Goal: Task Accomplishment & Management: Use online tool/utility

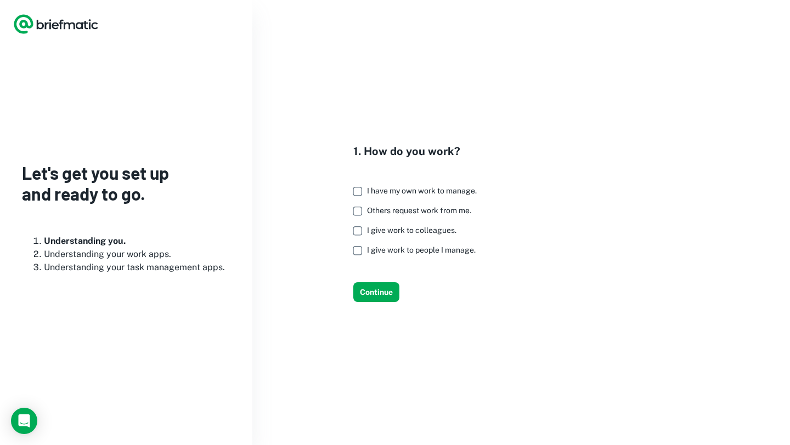
click at [383, 192] on span "I have my own work to manage." at bounding box center [422, 190] width 110 height 9
click at [385, 209] on span "Others request work from me." at bounding box center [419, 210] width 104 height 9
click at [366, 294] on button "Continue" at bounding box center [376, 292] width 46 height 20
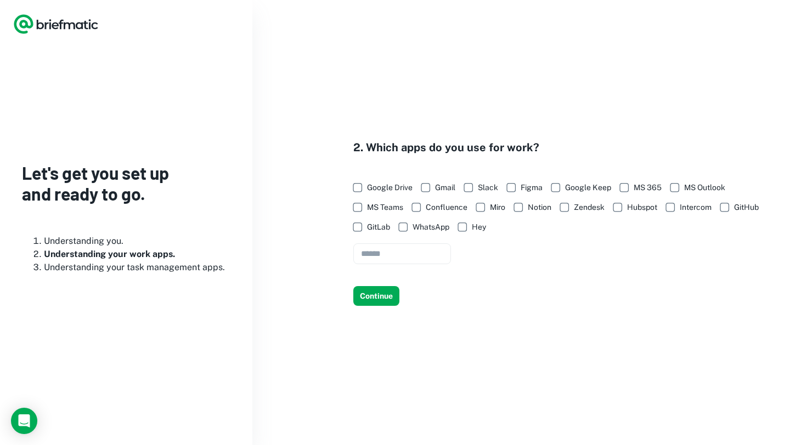
click at [381, 185] on span "Google Drive" at bounding box center [390, 188] width 46 height 12
click at [436, 185] on span "Gmail" at bounding box center [445, 188] width 20 height 12
click at [491, 182] on span "Slack" at bounding box center [488, 188] width 20 height 12
click at [709, 184] on span "MS Outlook" at bounding box center [704, 188] width 41 height 12
click at [535, 205] on span "Notion" at bounding box center [540, 207] width 24 height 12
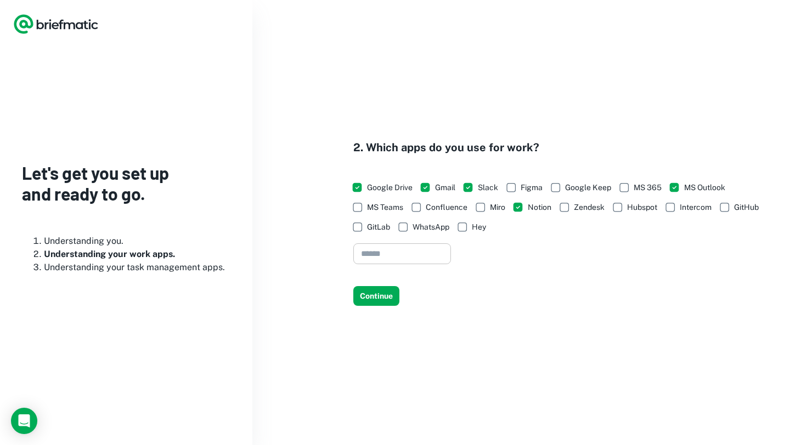
click at [445, 259] on input "text" at bounding box center [402, 253] width 98 height 21
type input "*"
click at [372, 302] on button "Continue" at bounding box center [376, 296] width 46 height 20
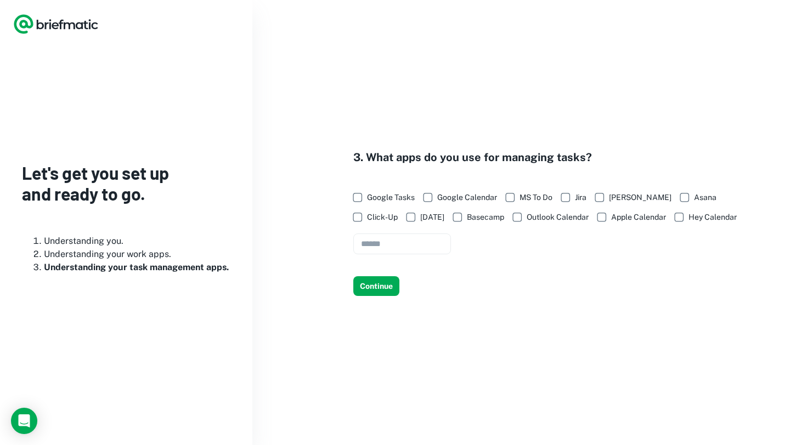
click at [372, 302] on div "3. What apps do you use for managing tasks? Google Tasks Google Calendar MS To …" at bounding box center [520, 222] width 537 height 445
click at [591, 225] on label "Apple Calendar" at bounding box center [628, 217] width 75 height 20
click at [526, 214] on span "Outlook Calendar" at bounding box center [557, 217] width 62 height 12
click at [391, 198] on span "Google Tasks" at bounding box center [391, 197] width 48 height 12
click at [617, 196] on span "Trello" at bounding box center [640, 197] width 63 height 12
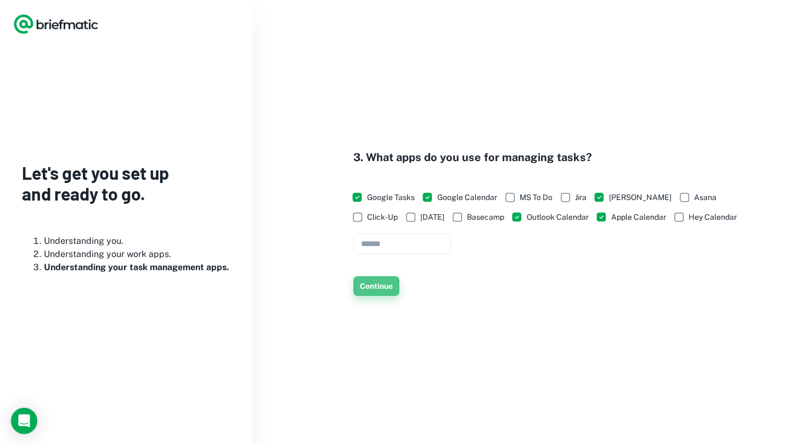
click at [373, 292] on button "Continue" at bounding box center [376, 286] width 46 height 20
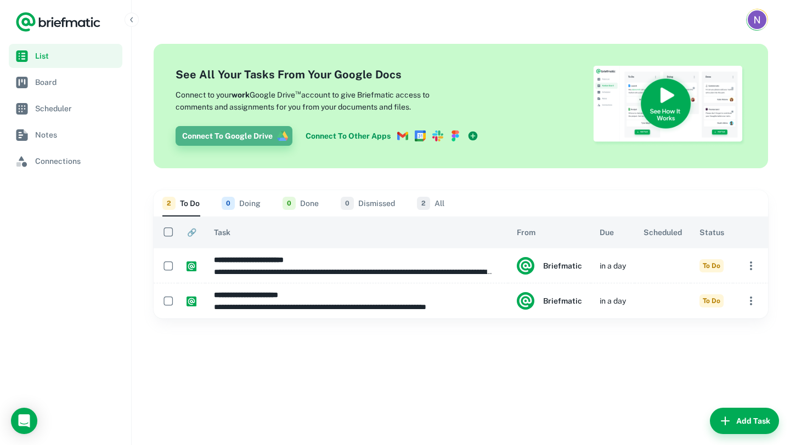
click at [270, 138] on button "Connect To Google Drive" at bounding box center [233, 136] width 117 height 20
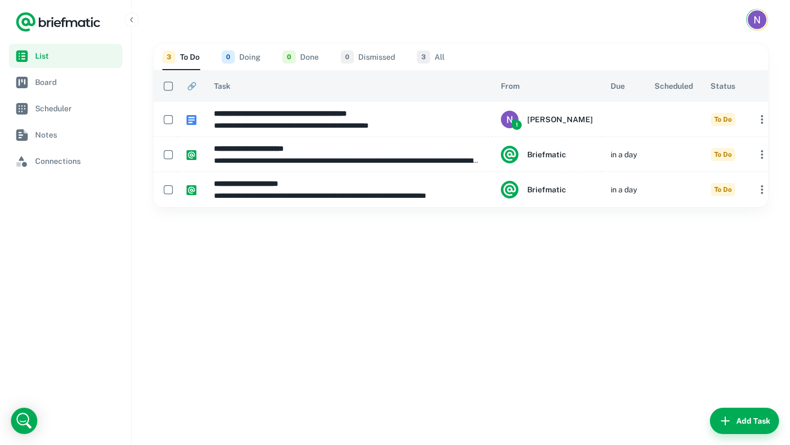
click at [188, 60] on button "3 To Do" at bounding box center [180, 57] width 37 height 26
click at [63, 163] on span "Connections" at bounding box center [76, 161] width 83 height 12
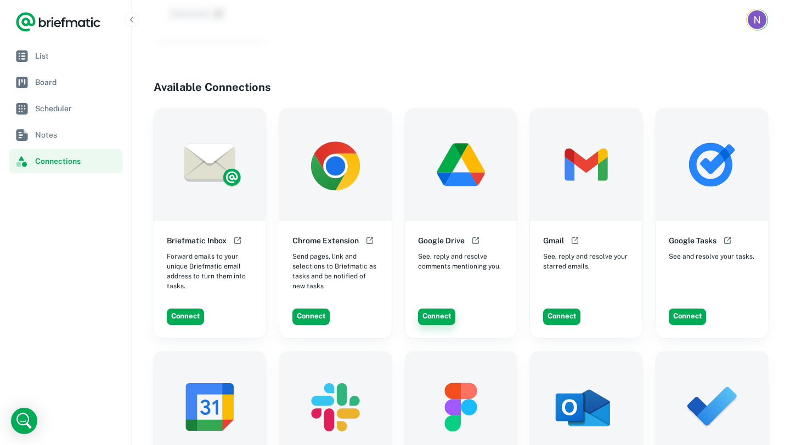
scroll to position [283, 0]
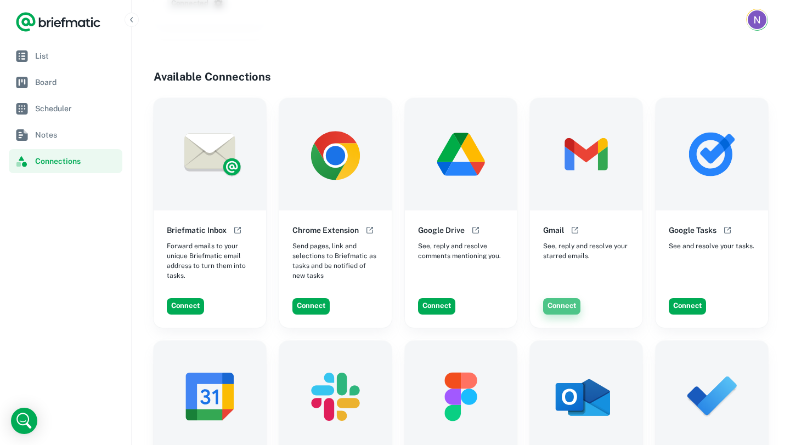
click at [564, 299] on button "Connect" at bounding box center [561, 306] width 37 height 16
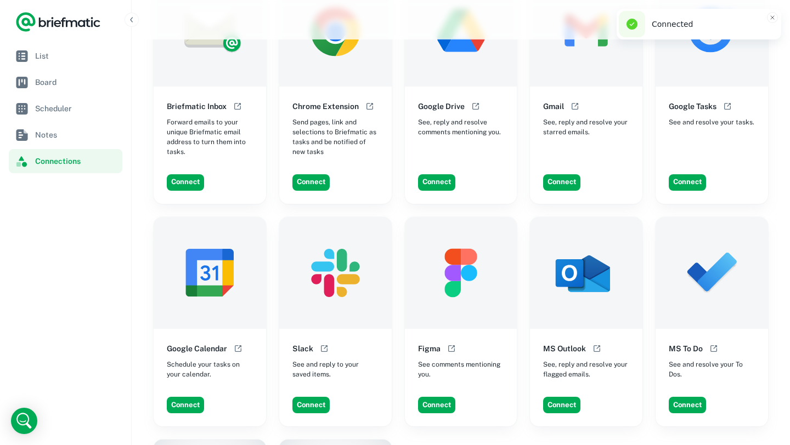
scroll to position [451, 0]
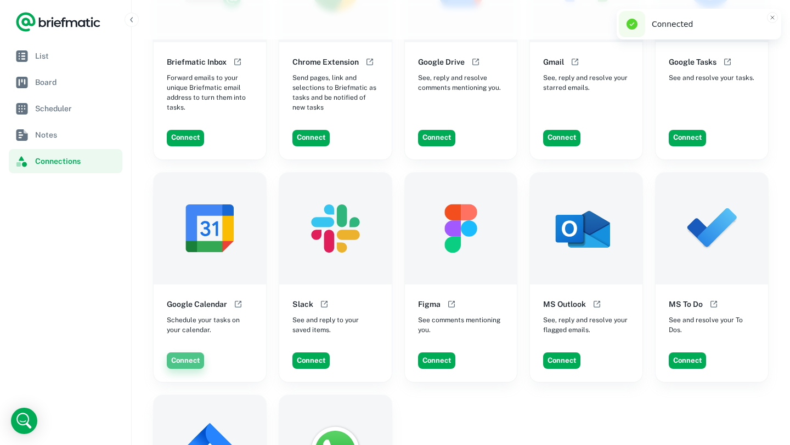
click at [190, 353] on button "Connect" at bounding box center [185, 361] width 37 height 16
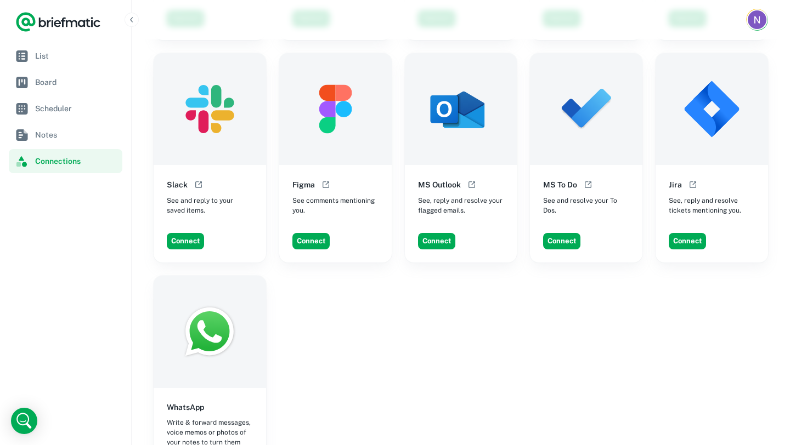
scroll to position [579, 0]
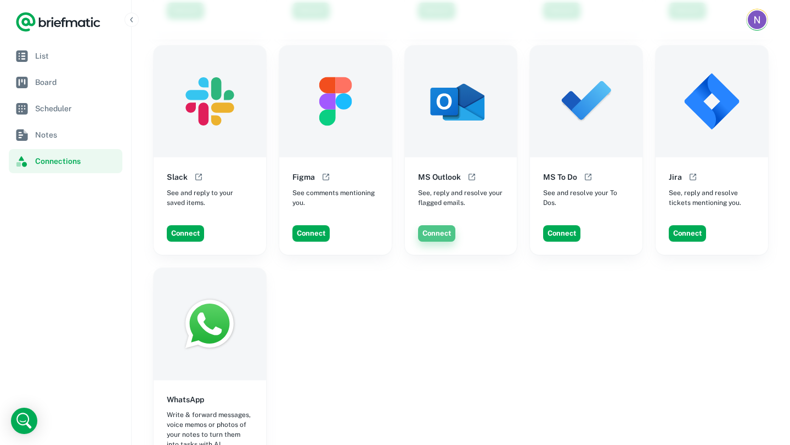
click at [437, 228] on button "Connect" at bounding box center [436, 233] width 37 height 16
click at [445, 225] on button "Connect" at bounding box center [436, 233] width 37 height 16
click at [435, 225] on button "Connect" at bounding box center [436, 233] width 37 height 16
click at [439, 226] on button "Connect" at bounding box center [436, 233] width 37 height 16
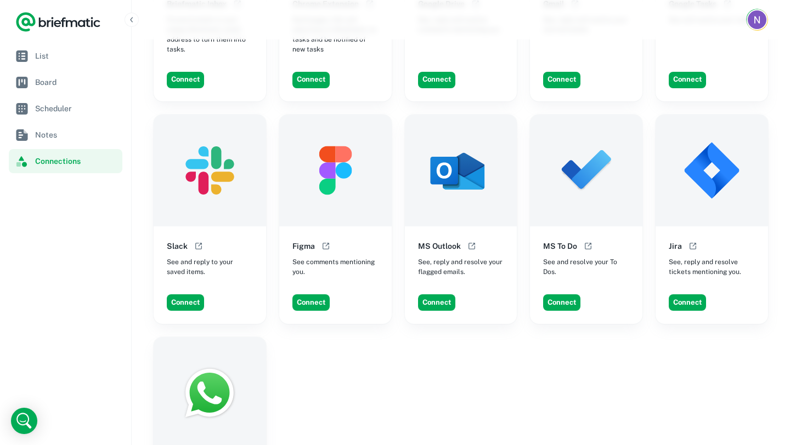
scroll to position [499, 0]
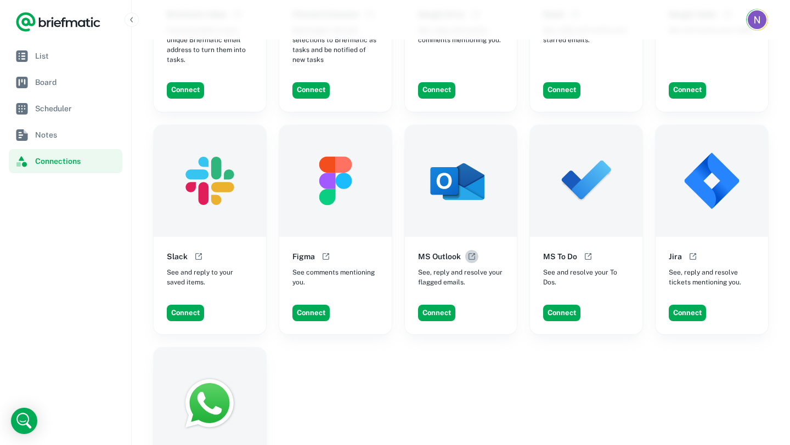
click at [469, 252] on icon "Open help documentation" at bounding box center [471, 256] width 9 height 9
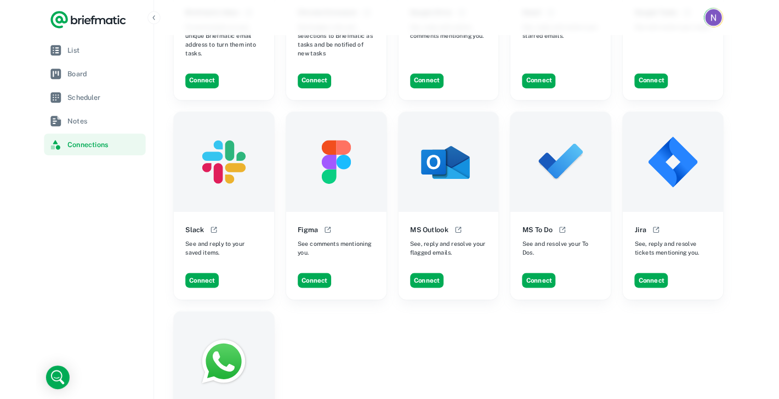
scroll to position [495, 0]
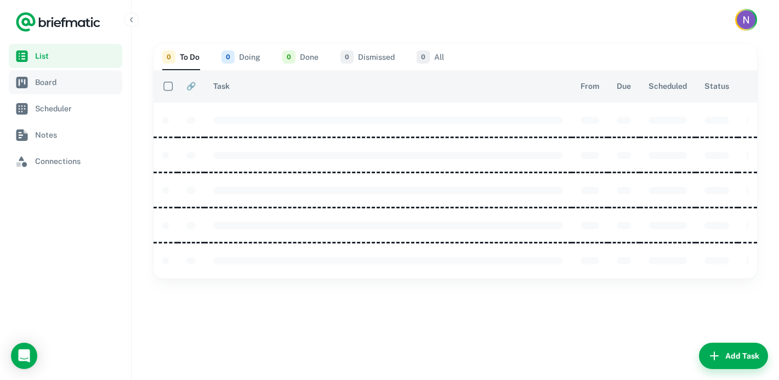
click at [50, 174] on nav "List Board Scheduler Notes Connections" at bounding box center [65, 212] width 131 height 336
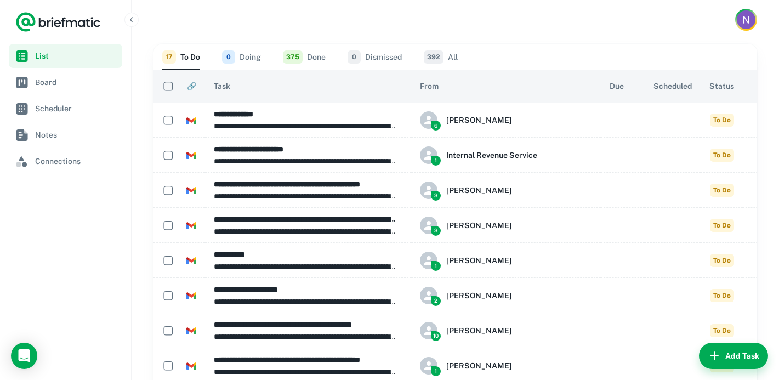
click at [610, 86] on span "Due" at bounding box center [617, 86] width 14 height 13
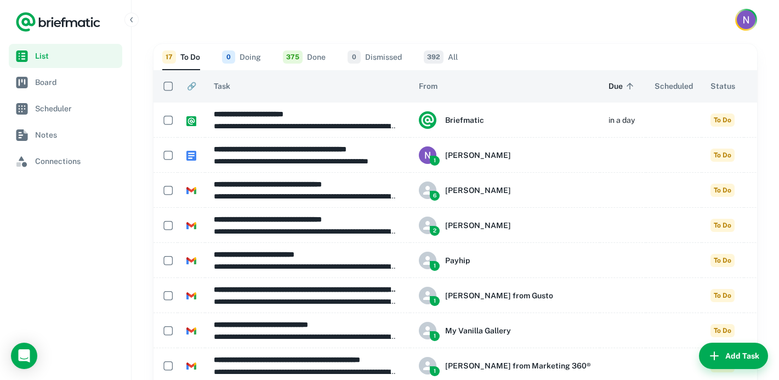
click at [609, 85] on span "Due sorted ascending" at bounding box center [623, 86] width 29 height 13
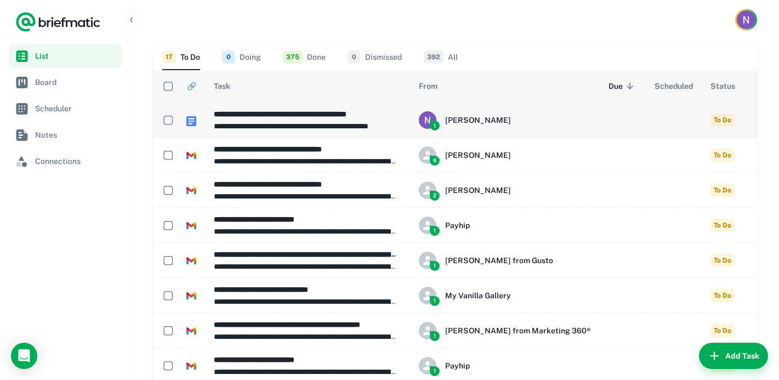
click at [600, 119] on td at bounding box center [623, 120] width 46 height 35
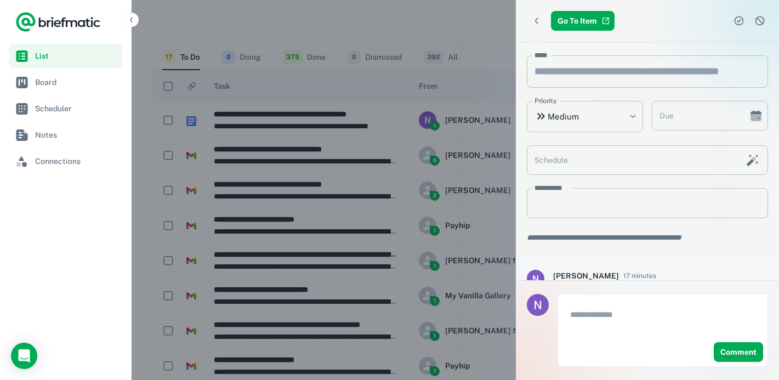
click at [539, 21] on icon "Back" at bounding box center [536, 20] width 11 height 11
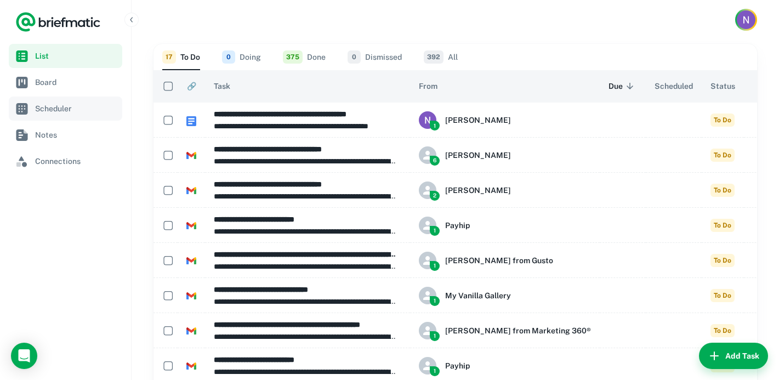
click at [43, 116] on link "Scheduler" at bounding box center [66, 109] width 114 height 24
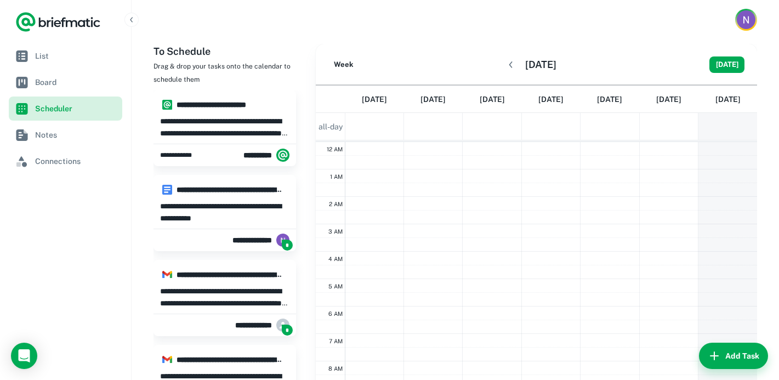
click at [43, 116] on link "Scheduler" at bounding box center [66, 109] width 114 height 24
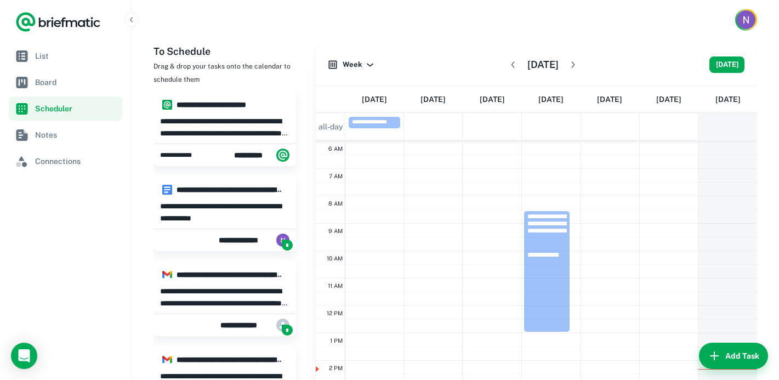
click at [579, 60] on icon "button" at bounding box center [573, 64] width 11 height 11
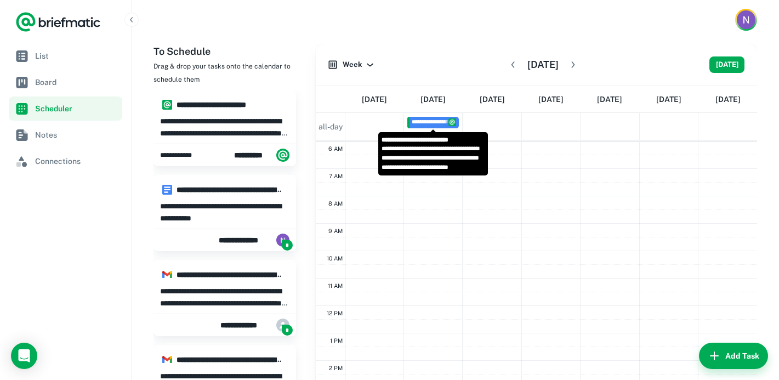
click at [445, 121] on span "**********" at bounding box center [452, 122] width 80 height 7
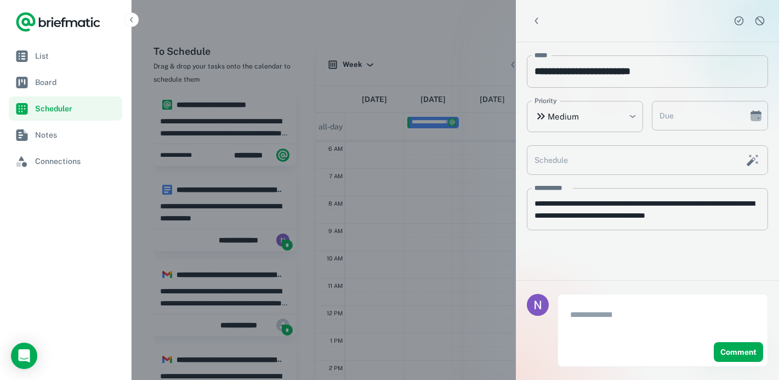
type input "**********"
type textarea "**********"
type input "**********"
click at [539, 13] on button "Back" at bounding box center [537, 21] width 20 height 20
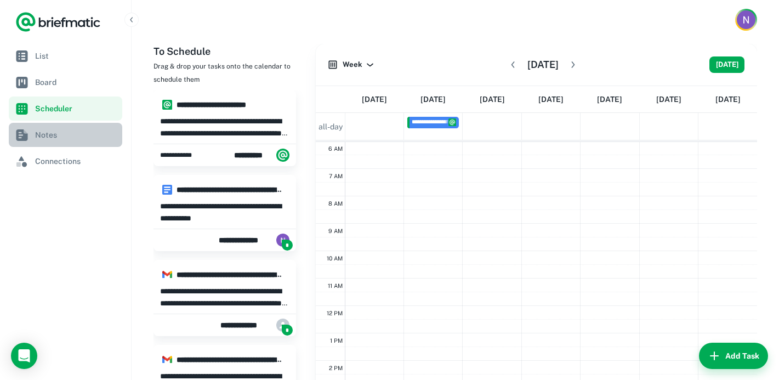
click at [47, 135] on span "Notes" at bounding box center [76, 135] width 83 height 12
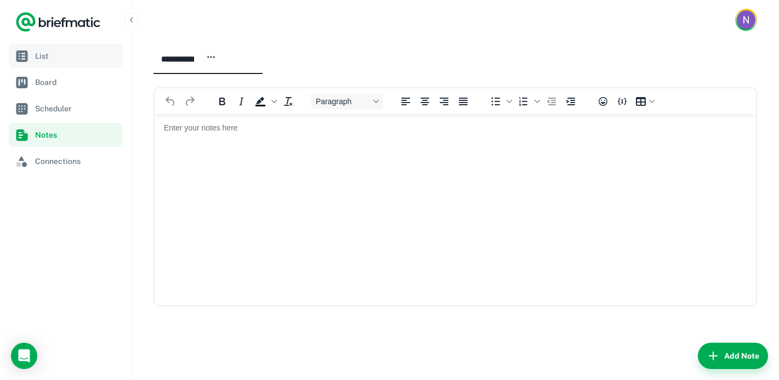
click at [51, 57] on span "List" at bounding box center [76, 56] width 83 height 12
